Goal: Find specific page/section: Find specific page/section

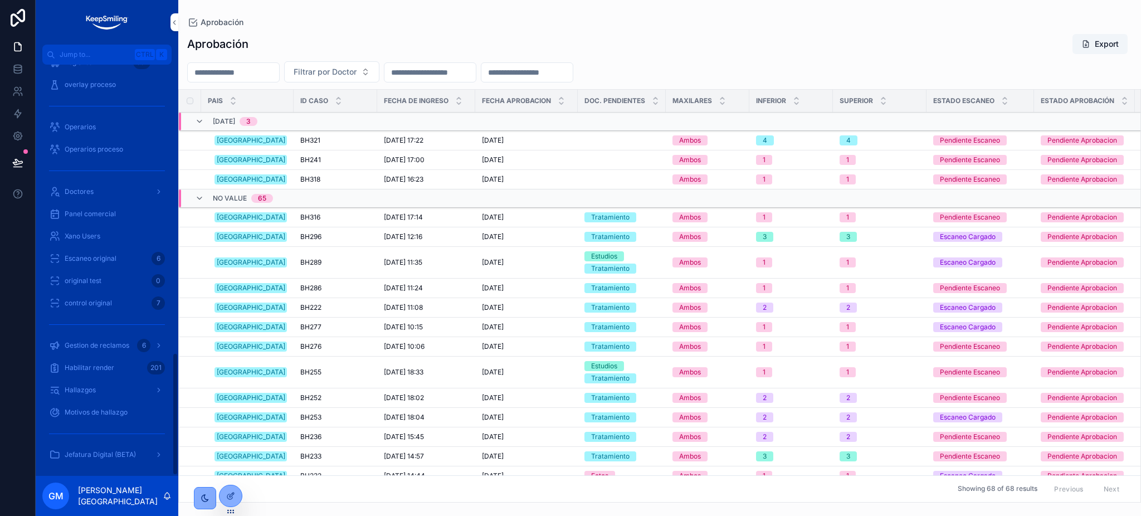
scroll to position [967, 0]
click at [86, 404] on div "Solicitudes" at bounding box center [107, 410] width 116 height 18
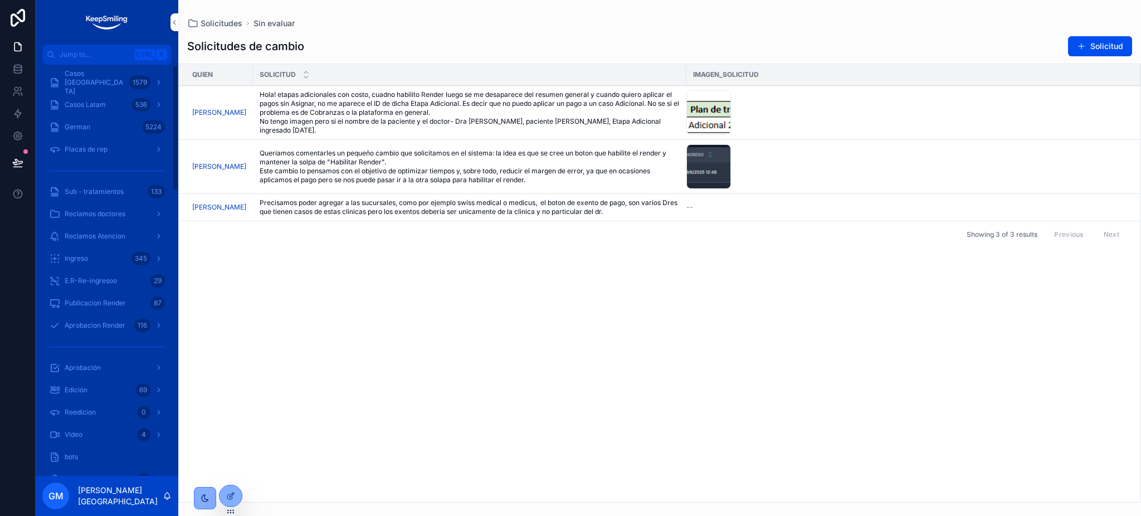
click at [126, 81] on div "Casos [GEOGRAPHIC_DATA] 1579" at bounding box center [107, 83] width 116 height 18
